Goal: Find specific page/section: Find specific page/section

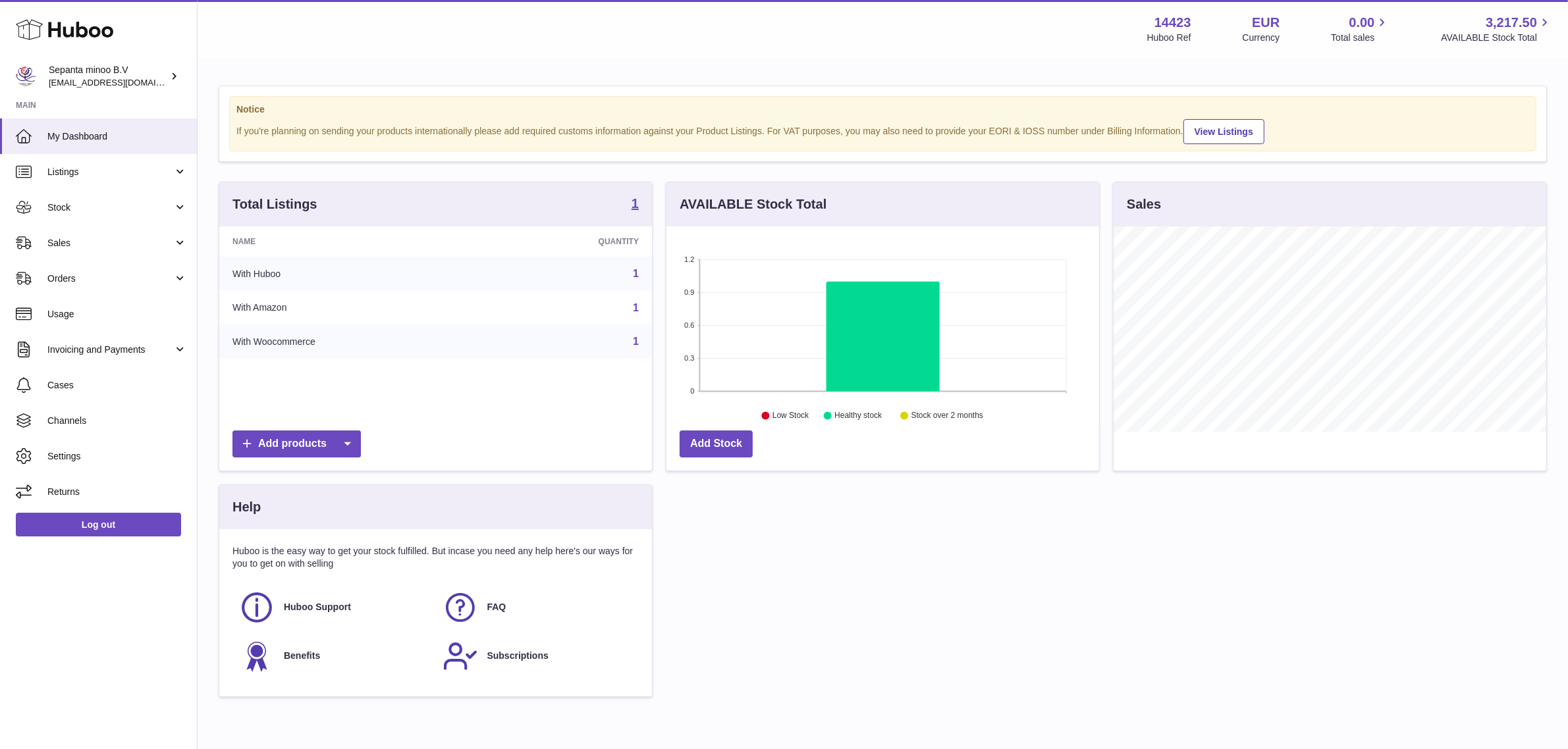
scroll to position [205, 433]
click at [192, 182] on link "Listings" at bounding box center [99, 172] width 197 height 36
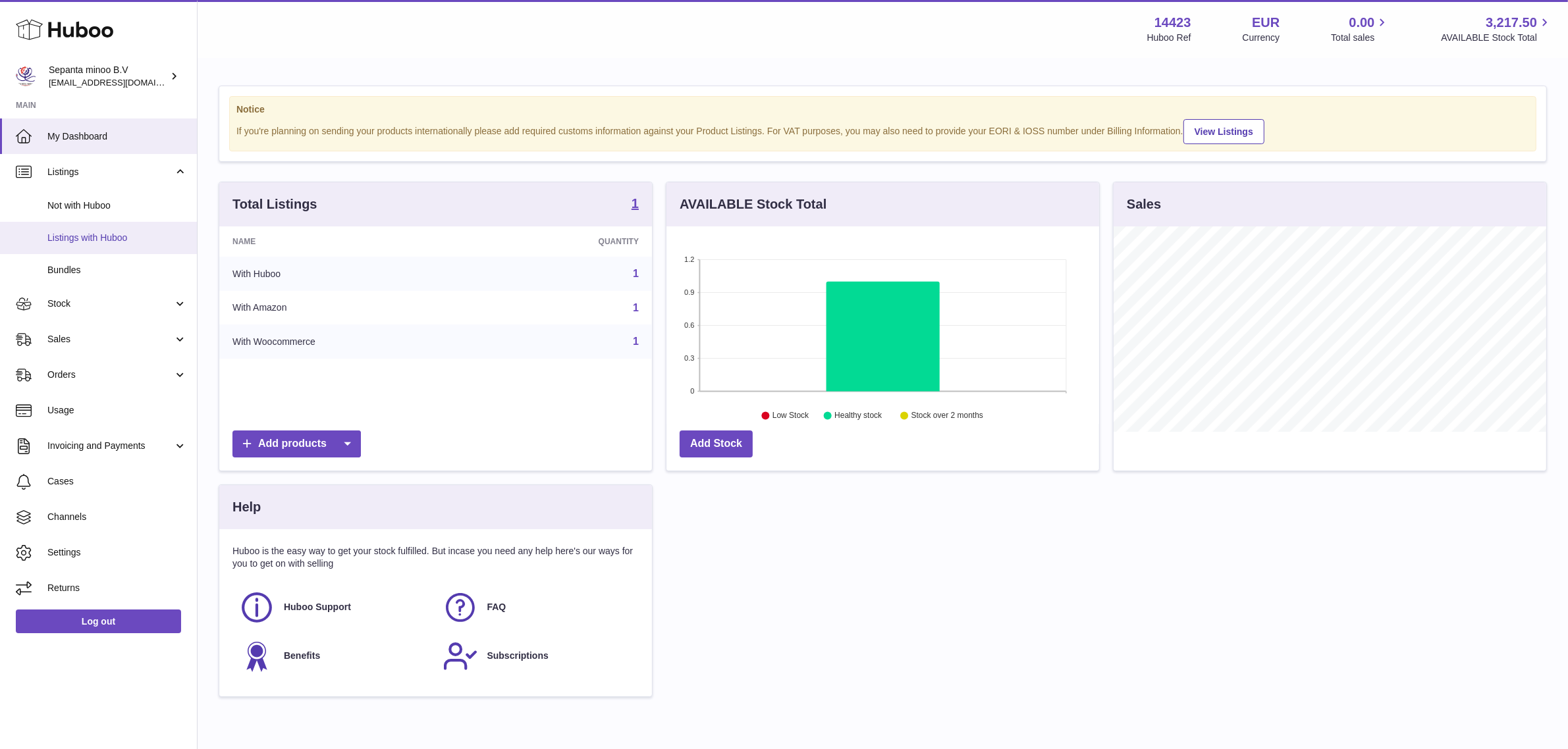
click at [133, 232] on span "Listings with Huboo" at bounding box center [116, 237] width 140 height 12
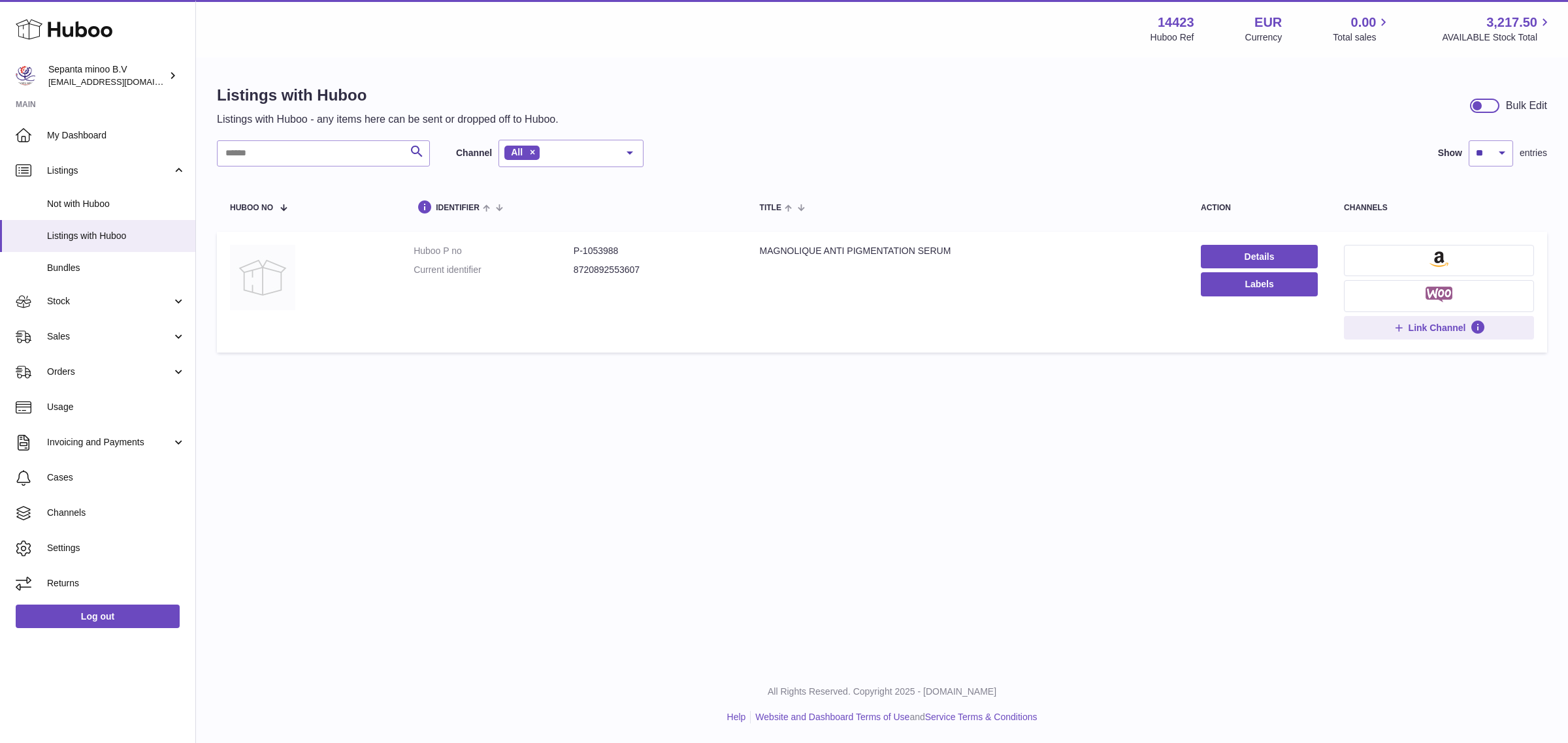
click at [283, 289] on img at bounding box center [263, 277] width 65 height 65
drag, startPoint x: 759, startPoint y: 248, endPoint x: 975, endPoint y: 243, distance: 216.1
click at [975, 244] on td "Title MAGNOLIQUE ANTI PIGMENTATION SERUM" at bounding box center [966, 292] width 441 height 121
copy div "MAGNOLIQUE ANTI PIGMENTATION SERUM"
click at [896, 496] on div "Menu Huboo 14423 Huboo Ref EUR Currency 0.00 Total sales 3,217.50 AVAILABLE Sto…" at bounding box center [881, 332] width 1372 height 666
